Goal: Transaction & Acquisition: Purchase product/service

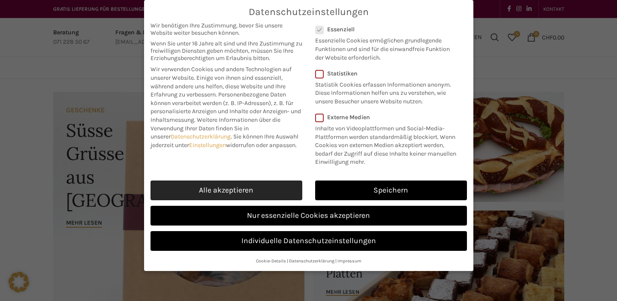
click at [267, 186] on link "Alle akzeptieren" at bounding box center [227, 191] width 152 height 20
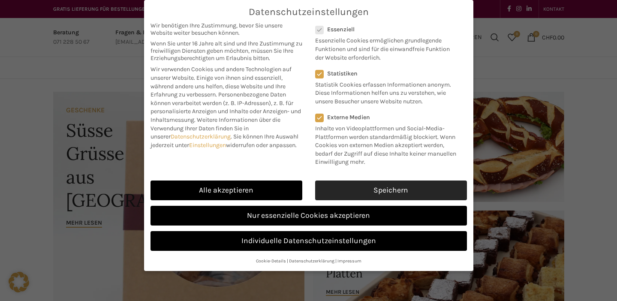
checkbox input "true"
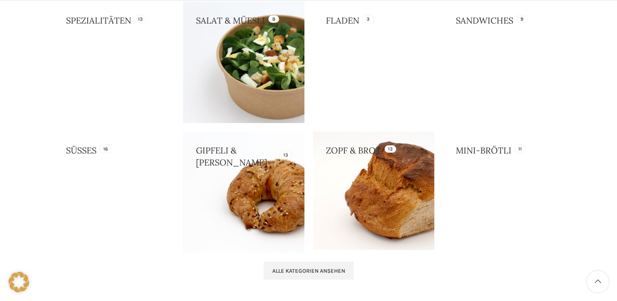
scroll to position [958, 0]
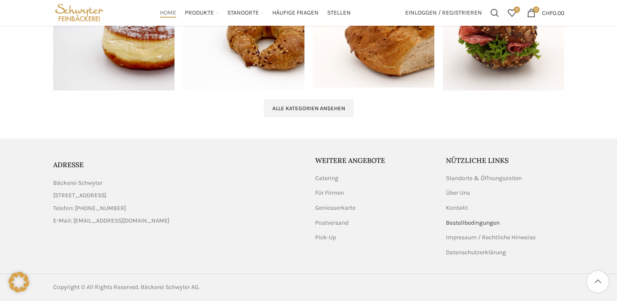
click at [493, 222] on link "Bestellbedingungen" at bounding box center [473, 223] width 54 height 9
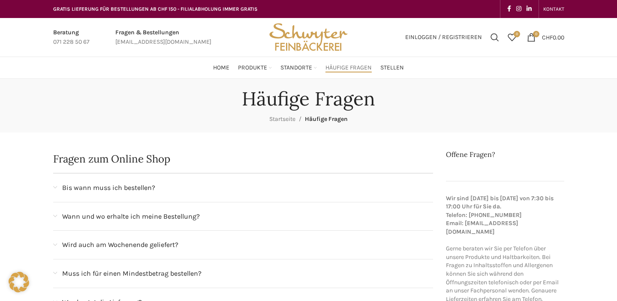
click at [182, 223] on div "Wann und wo erhalte ich meine Bestellung?" at bounding box center [243, 217] width 381 height 28
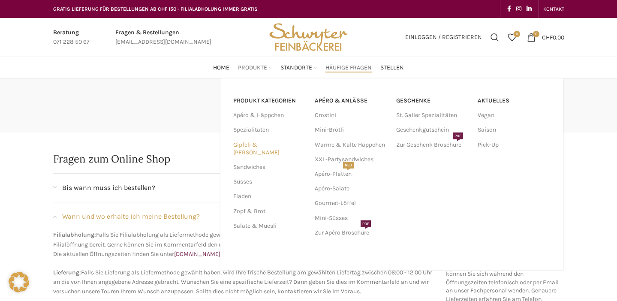
click at [266, 148] on link "Gipfeli & [PERSON_NAME]" at bounding box center [268, 149] width 71 height 22
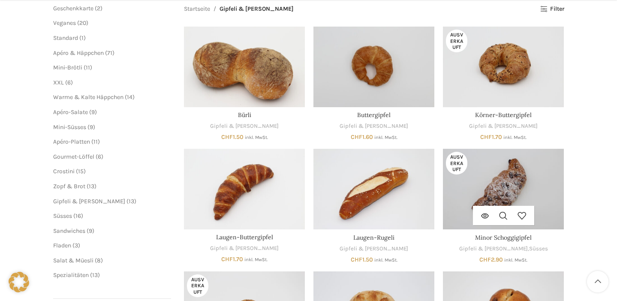
scroll to position [135, 0]
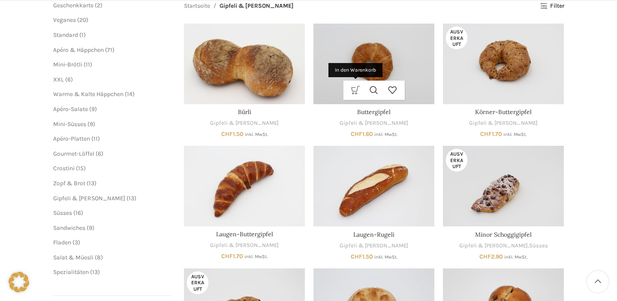
click at [357, 91] on link "In den Warenkorb" at bounding box center [356, 90] width 18 height 19
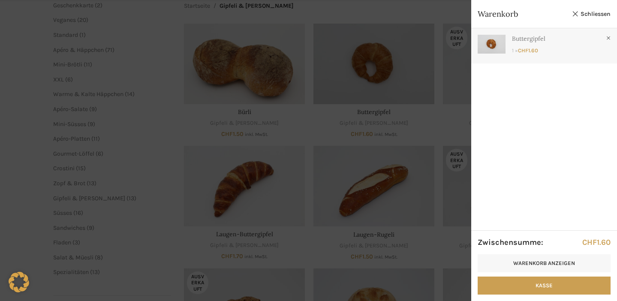
click at [492, 54] on link "Anzeigen" at bounding box center [545, 43] width 146 height 31
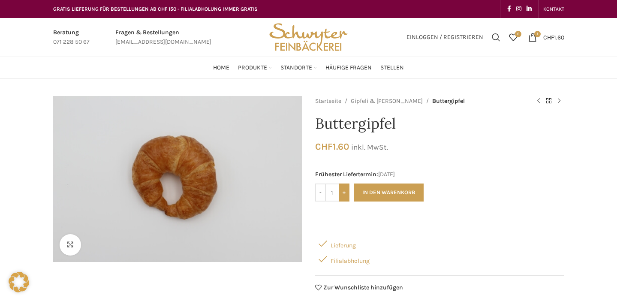
click at [343, 189] on input "+" at bounding box center [344, 193] width 11 height 18
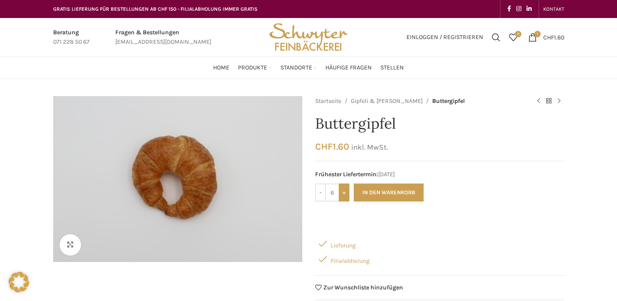
click at [343, 189] on input "+" at bounding box center [344, 193] width 11 height 18
click at [343, 195] on input "+" at bounding box center [344, 193] width 11 height 18
type input "10"
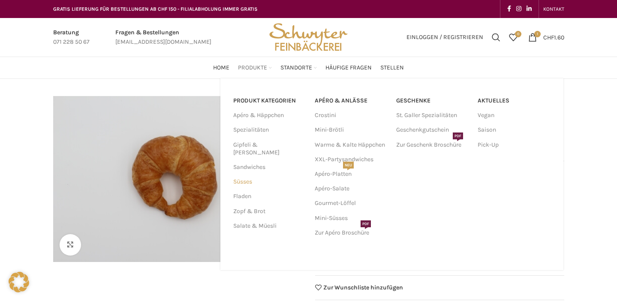
click at [247, 175] on link "Süsses" at bounding box center [268, 182] width 71 height 15
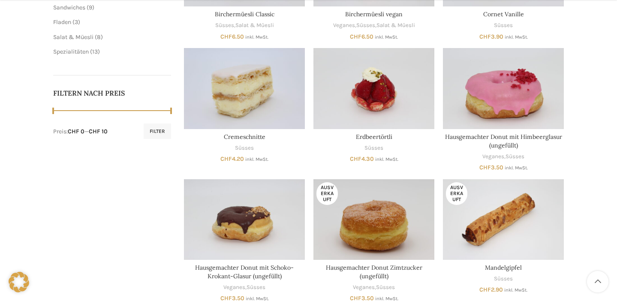
scroll to position [469, 0]
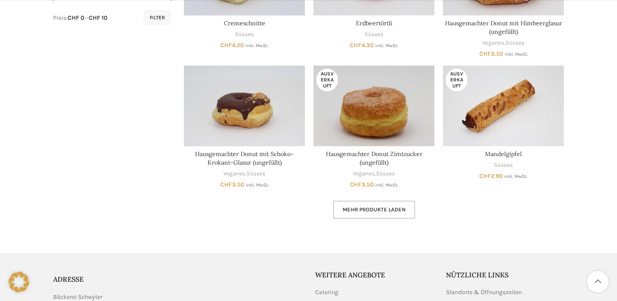
click at [393, 215] on link "Mehr Produkte laden" at bounding box center [374, 210] width 82 height 18
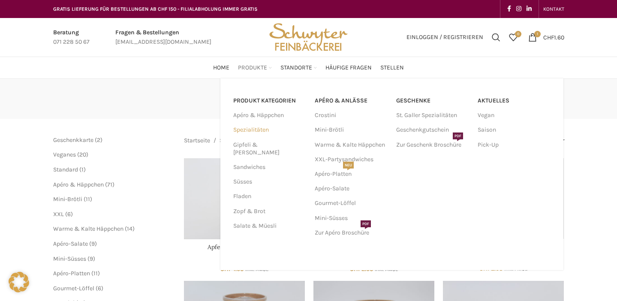
click at [264, 134] on link "Spezialitäten" at bounding box center [268, 130] width 71 height 15
click at [245, 206] on link "Zopf & Brot" at bounding box center [268, 211] width 71 height 15
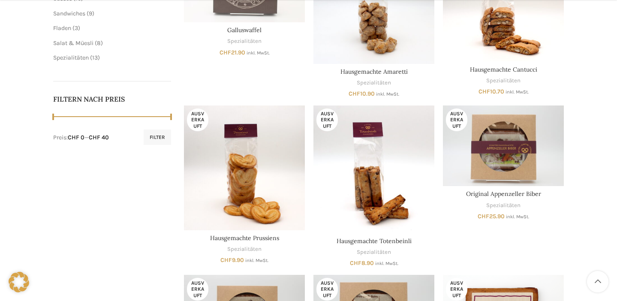
scroll to position [526, 0]
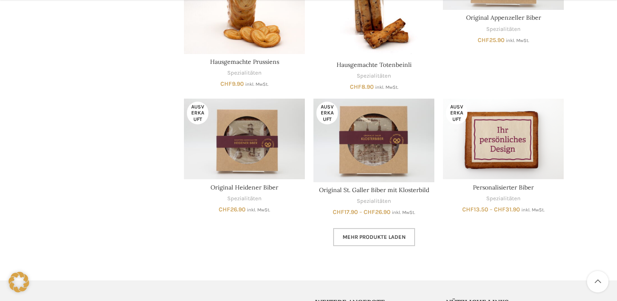
click at [399, 241] on link "Mehr Produkte laden" at bounding box center [374, 237] width 82 height 18
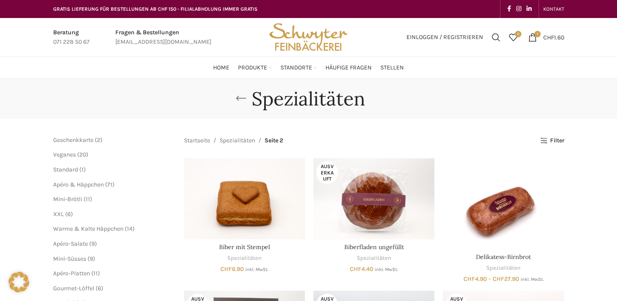
click at [241, 97] on link "Go back" at bounding box center [240, 98] width 21 height 17
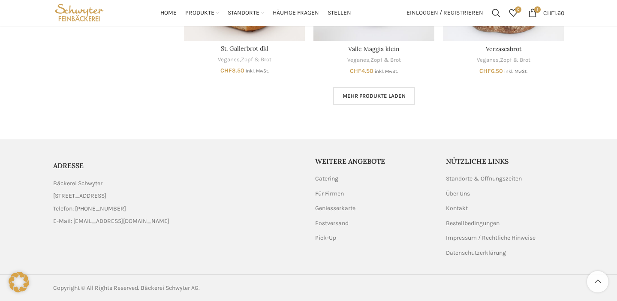
scroll to position [25, 0]
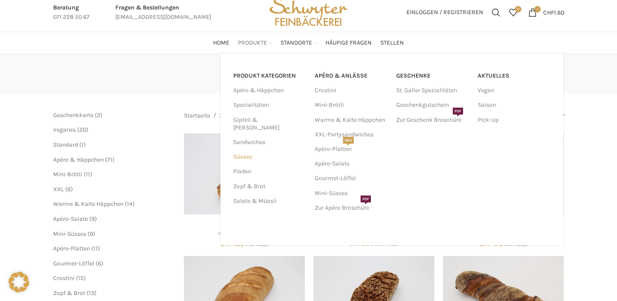
click at [247, 150] on link "Süsses" at bounding box center [268, 157] width 71 height 15
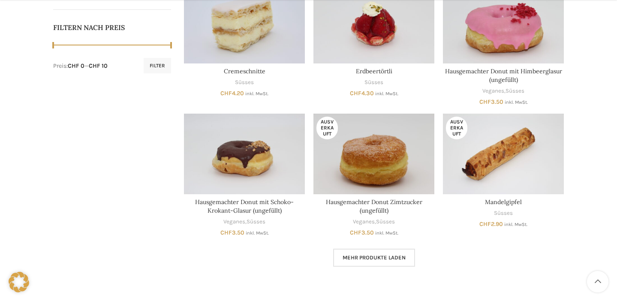
scroll to position [454, 0]
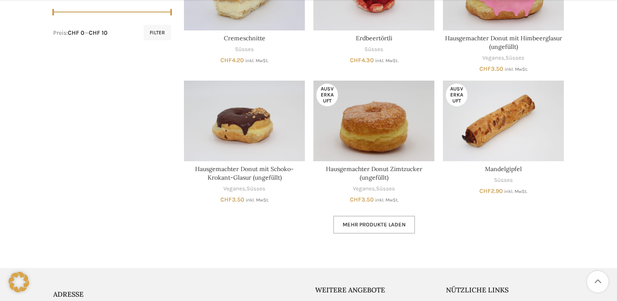
click at [378, 223] on span "Mehr Produkte laden" at bounding box center [374, 224] width 63 height 7
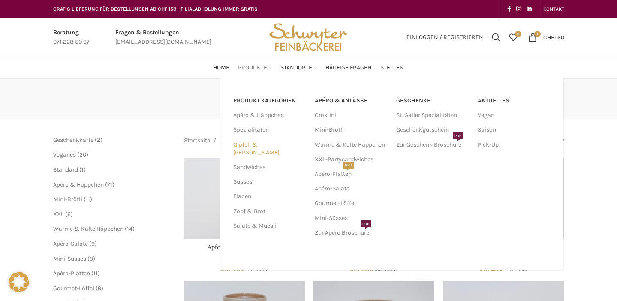
click at [251, 146] on link "Gipfeli & [PERSON_NAME]" at bounding box center [268, 149] width 71 height 22
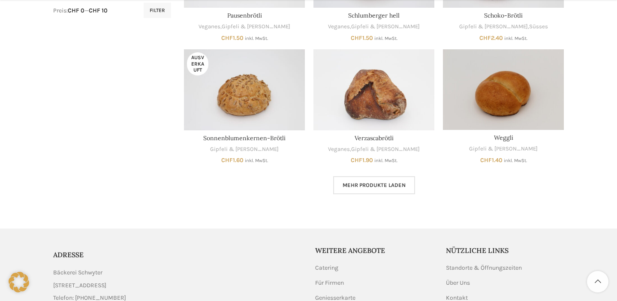
scroll to position [479, 0]
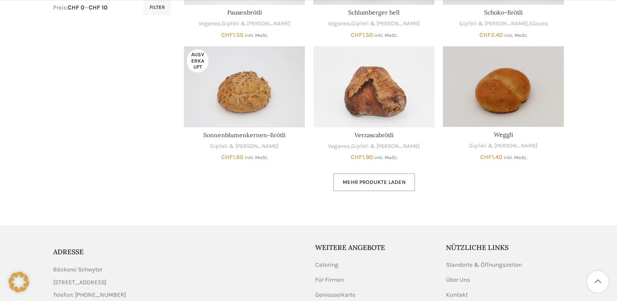
click at [365, 185] on span "Mehr Produkte laden" at bounding box center [374, 182] width 63 height 7
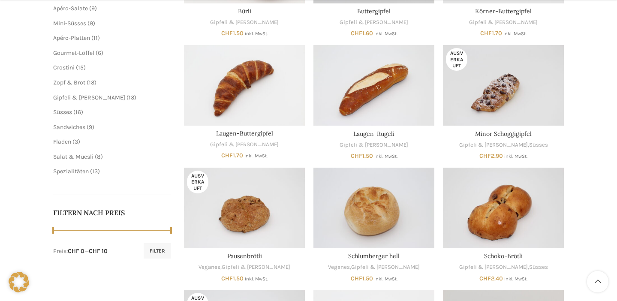
scroll to position [237, 0]
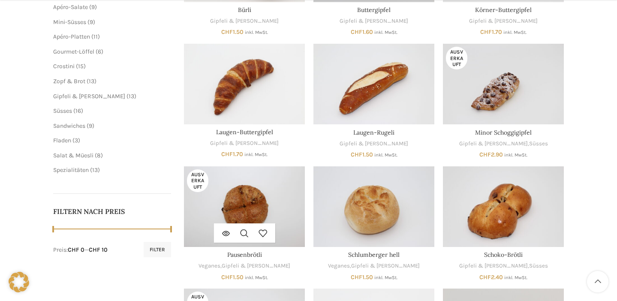
click at [221, 195] on img "Pausenbrötli" at bounding box center [244, 206] width 121 height 81
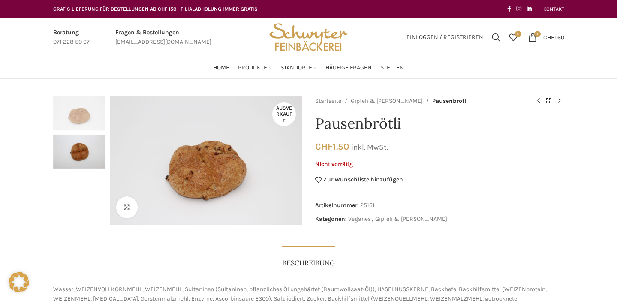
click at [520, 12] on span "Instagram social link" at bounding box center [519, 9] width 5 height 7
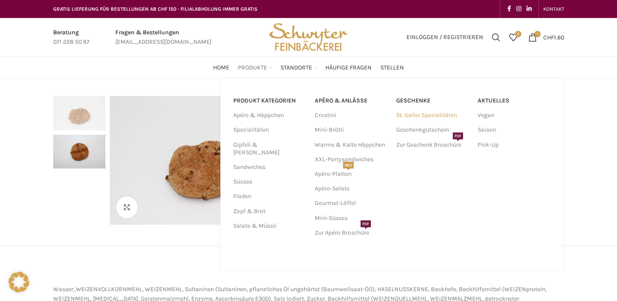
click at [441, 118] on link "St. Galler Spezialitäten" at bounding box center [432, 115] width 73 height 15
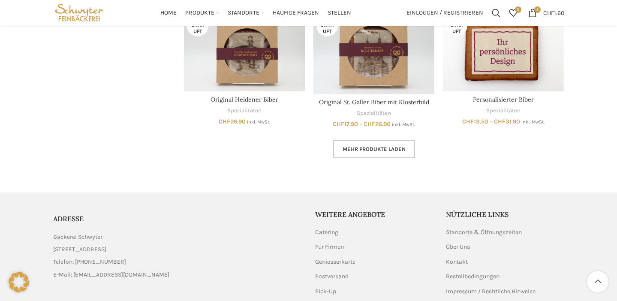
scroll to position [613, 0]
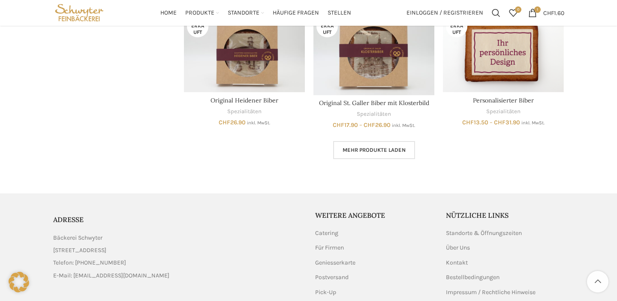
click at [396, 151] on span "Mehr Produkte laden" at bounding box center [374, 150] width 63 height 7
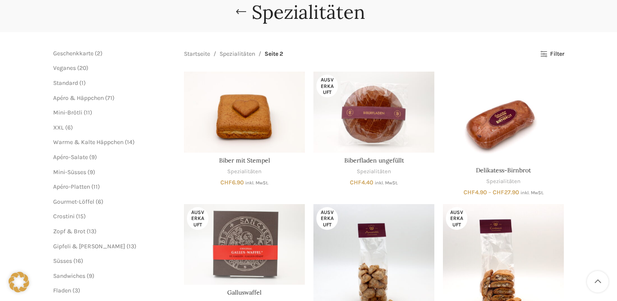
scroll to position [78, 0]
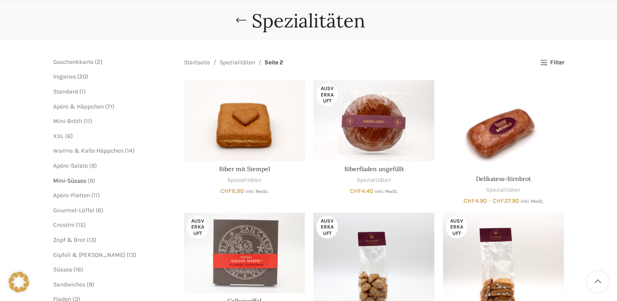
click at [75, 179] on span "Mini-Süsses" at bounding box center [69, 180] width 33 height 7
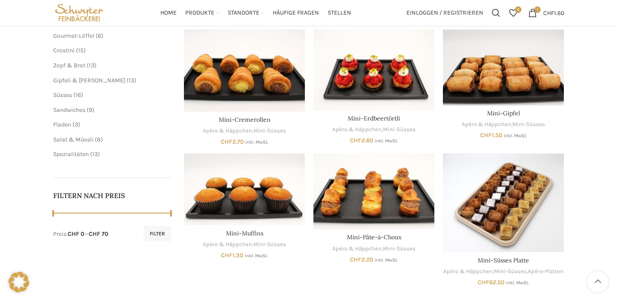
scroll to position [94, 0]
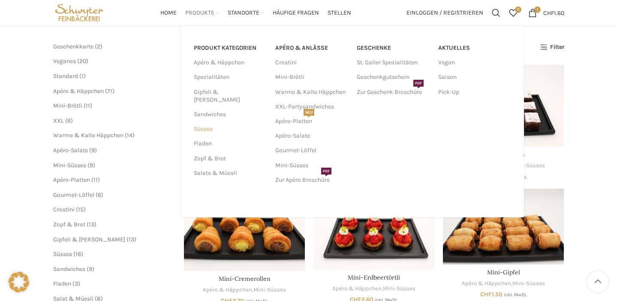
click at [206, 122] on link "Süsses" at bounding box center [229, 129] width 71 height 15
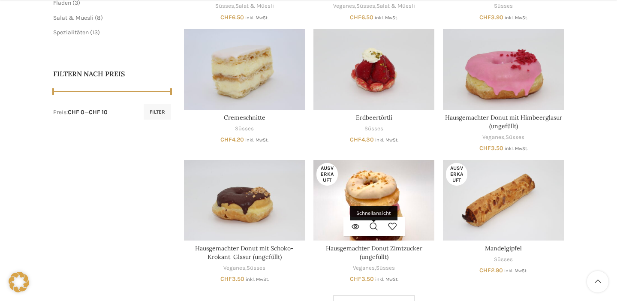
scroll to position [583, 0]
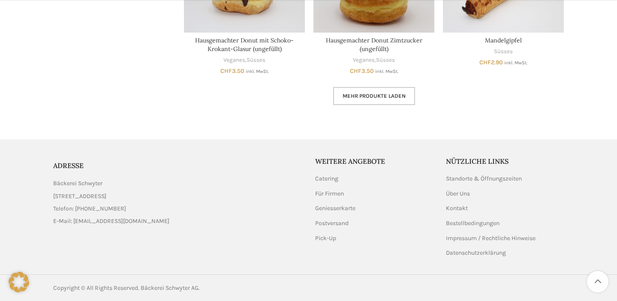
click at [381, 101] on link "Mehr Produkte laden" at bounding box center [374, 96] width 82 height 18
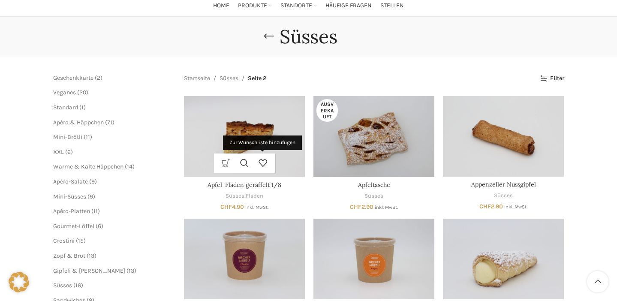
scroll to position [62, 0]
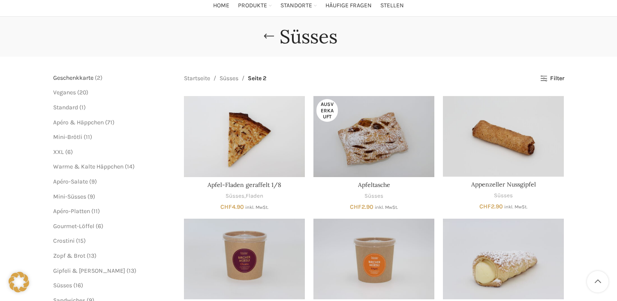
click at [78, 76] on span "Geschenkkarte" at bounding box center [73, 77] width 40 height 7
